Goal: Task Accomplishment & Management: Manage account settings

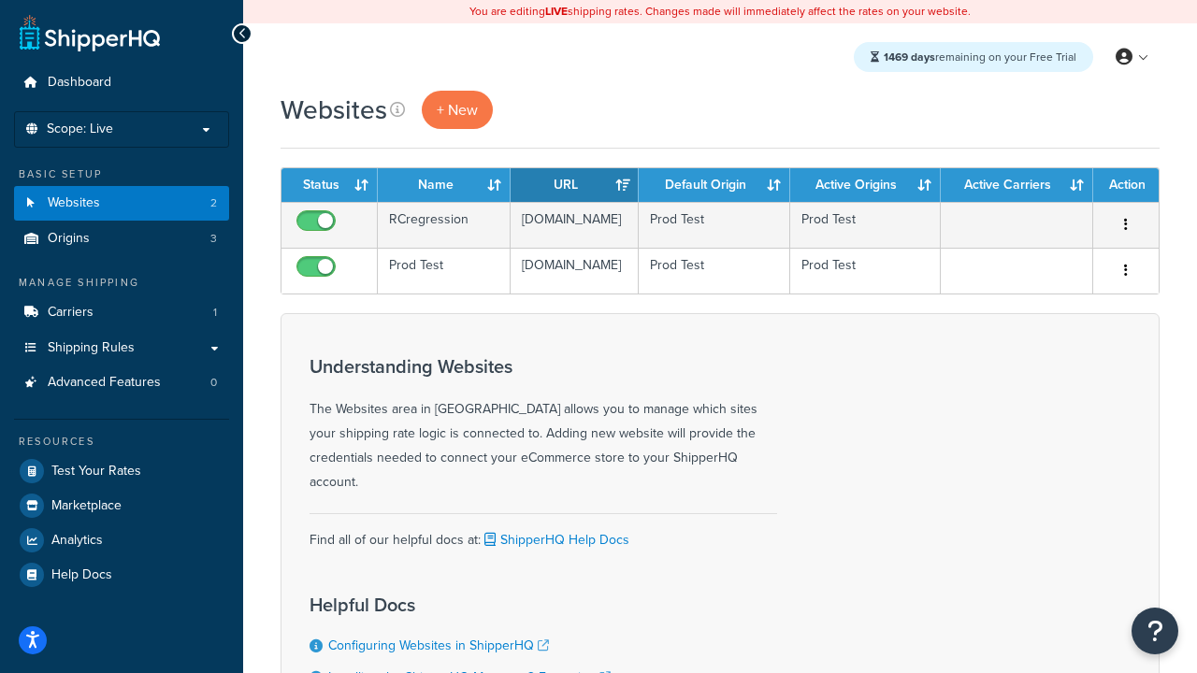
click at [1125, 225] on icon "button" at bounding box center [1126, 224] width 4 height 13
click at [0, 0] on link "Delete" at bounding box center [0, 0] width 0 height 0
